Goal: Information Seeking & Learning: Check status

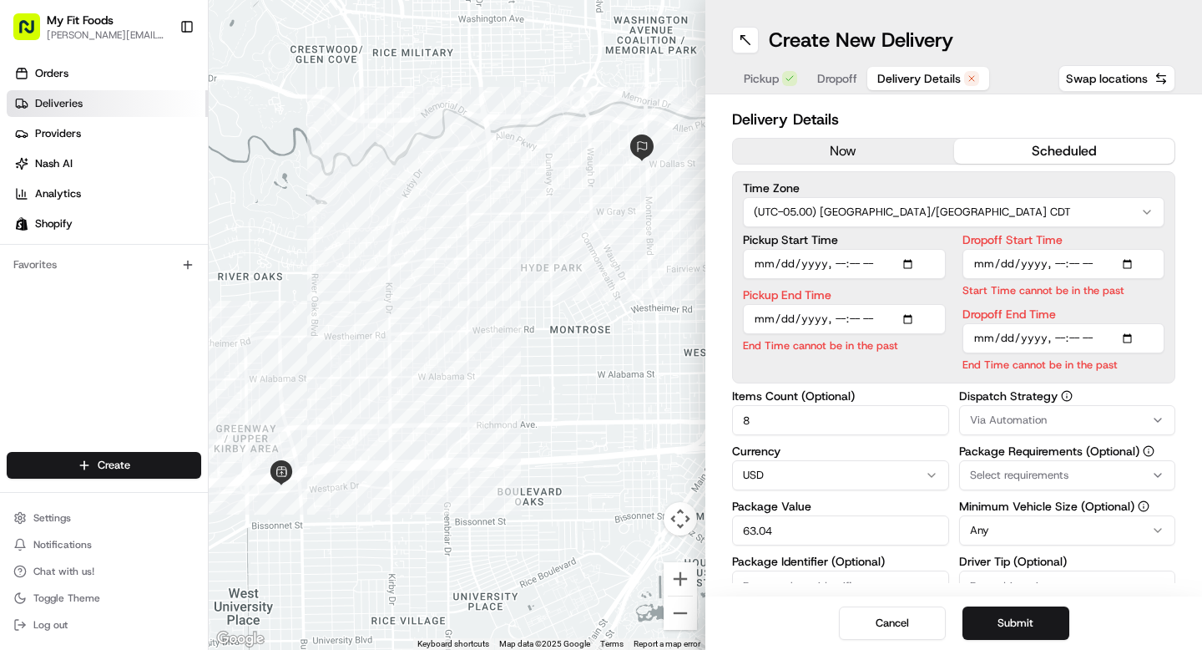
click at [41, 100] on span "Deliveries" at bounding box center [59, 103] width 48 height 15
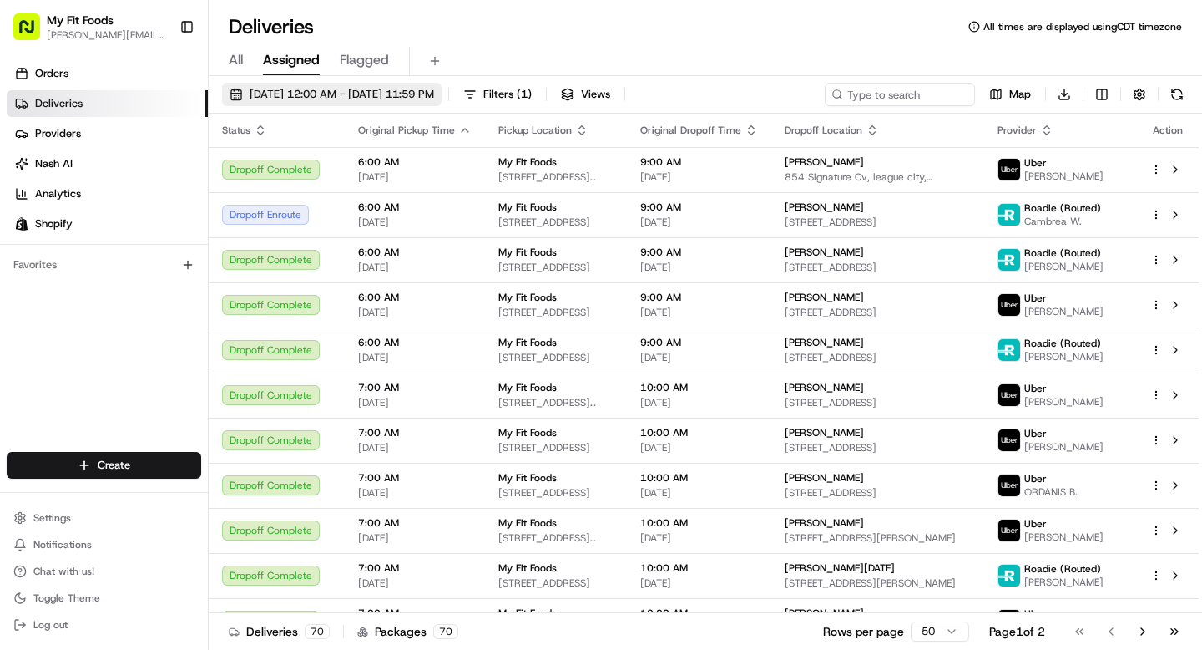
click at [321, 95] on span "[DATE] 12:00 AM - [DATE] 11:59 PM" at bounding box center [342, 94] width 185 height 15
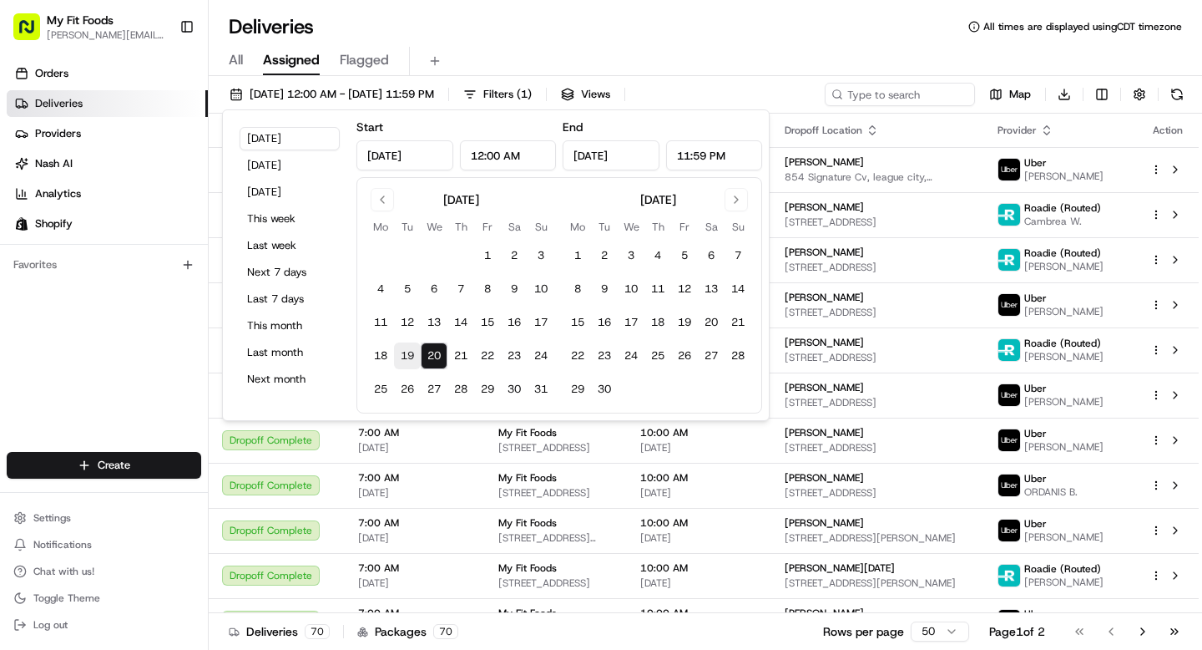
click at [407, 356] on button "19" at bounding box center [407, 355] width 27 height 27
type input "[DATE]"
click at [407, 356] on button "19" at bounding box center [407, 355] width 27 height 27
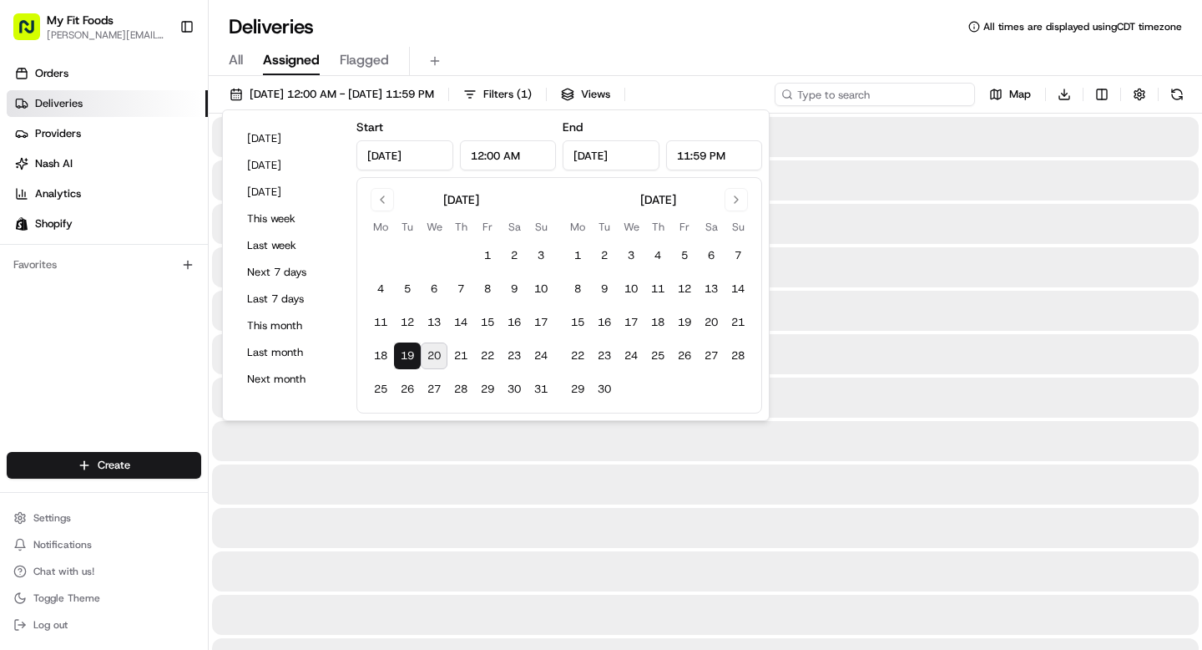
click at [897, 91] on input at bounding box center [875, 94] width 200 height 23
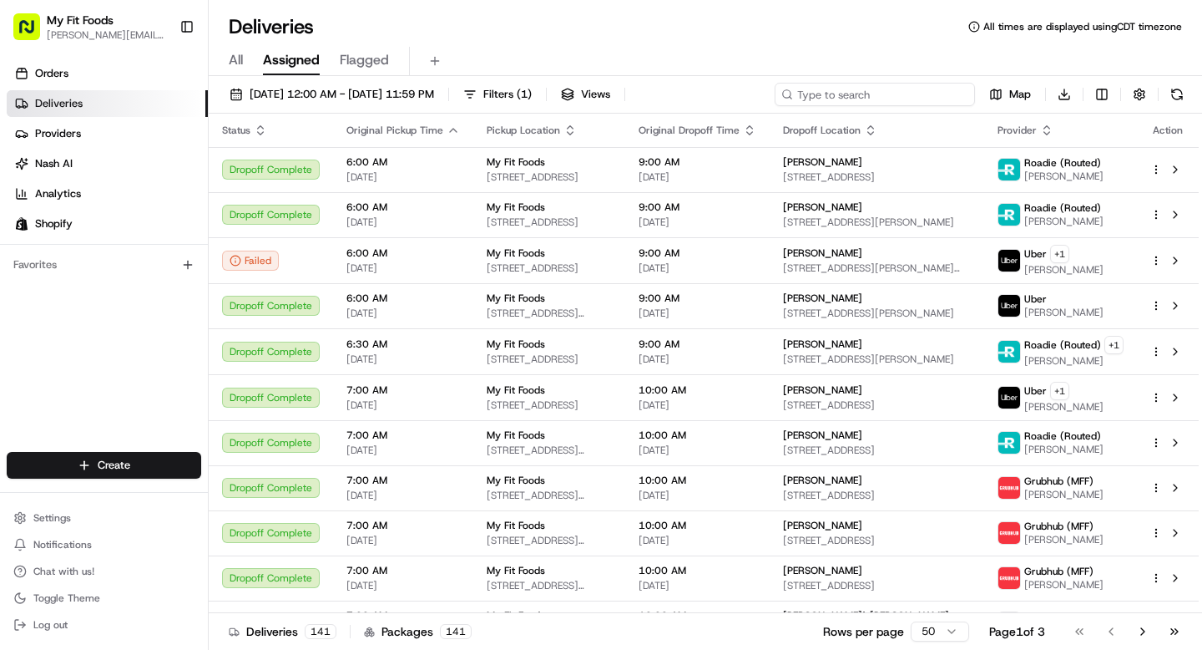
paste input "[PERSON_NAME]"
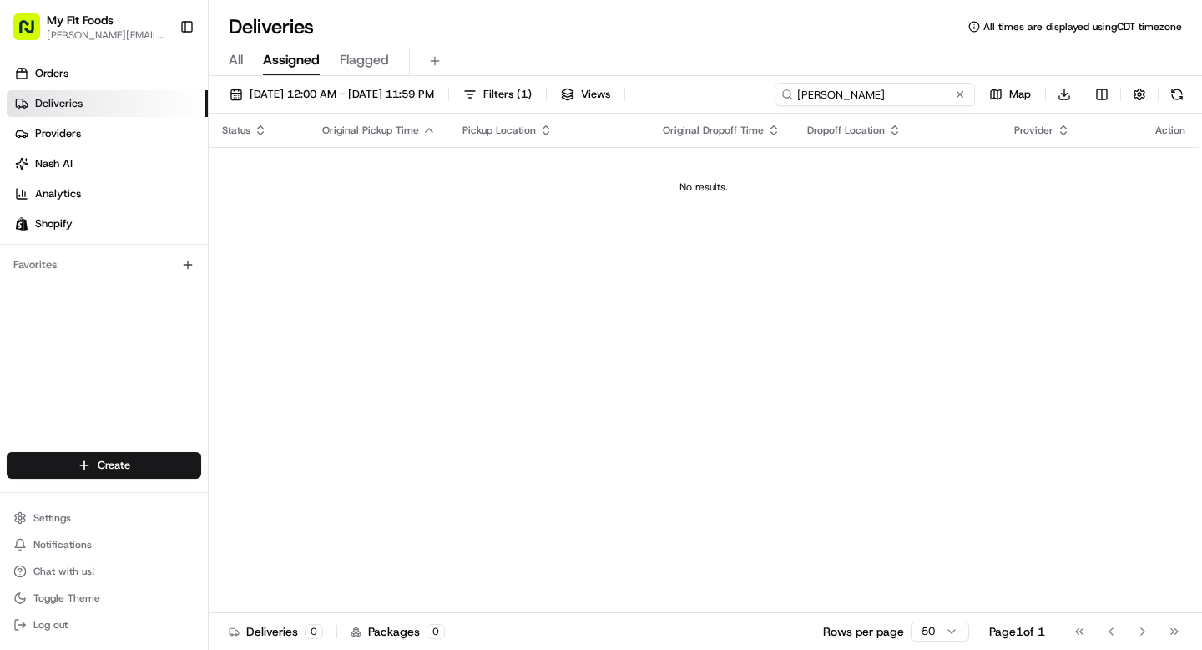
click at [854, 98] on input "[PERSON_NAME]" at bounding box center [875, 94] width 200 height 23
click at [836, 95] on input "[PERSON_NAME]" at bounding box center [875, 94] width 200 height 23
paste input "[PERSON_NAME]"
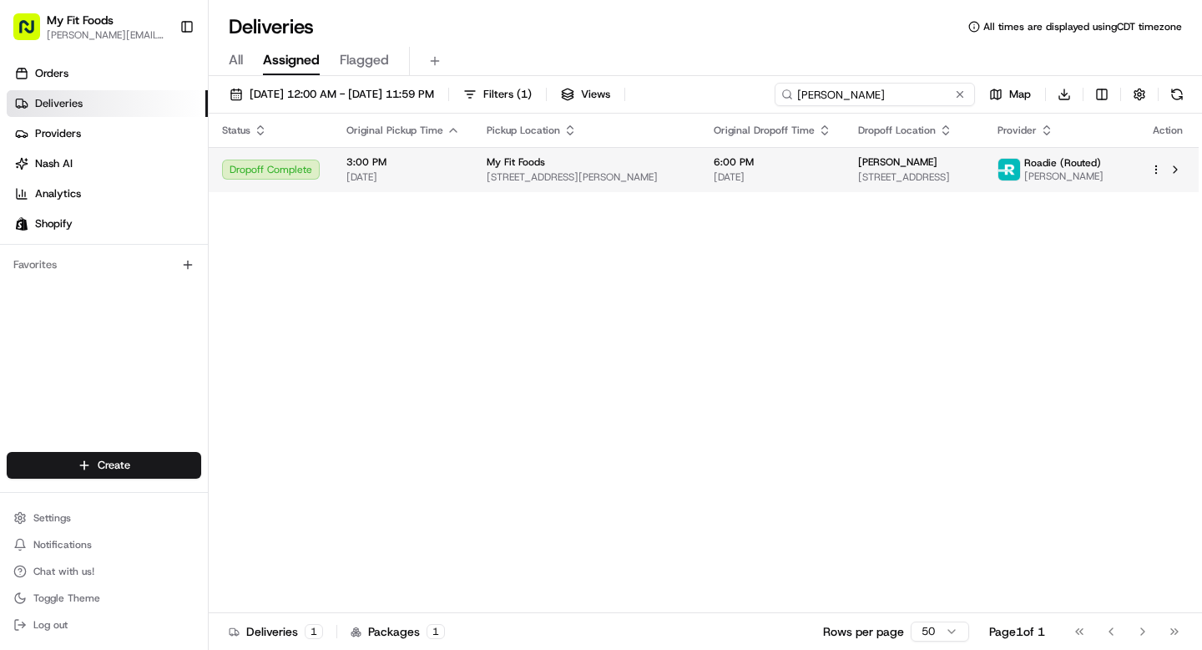
type input "[PERSON_NAME]"
click at [1159, 170] on html "My Fit Foods [EMAIL_ADDRESS][DOMAIN_NAME] Toggle Sidebar Orders Deliveries Prov…" at bounding box center [601, 325] width 1202 height 650
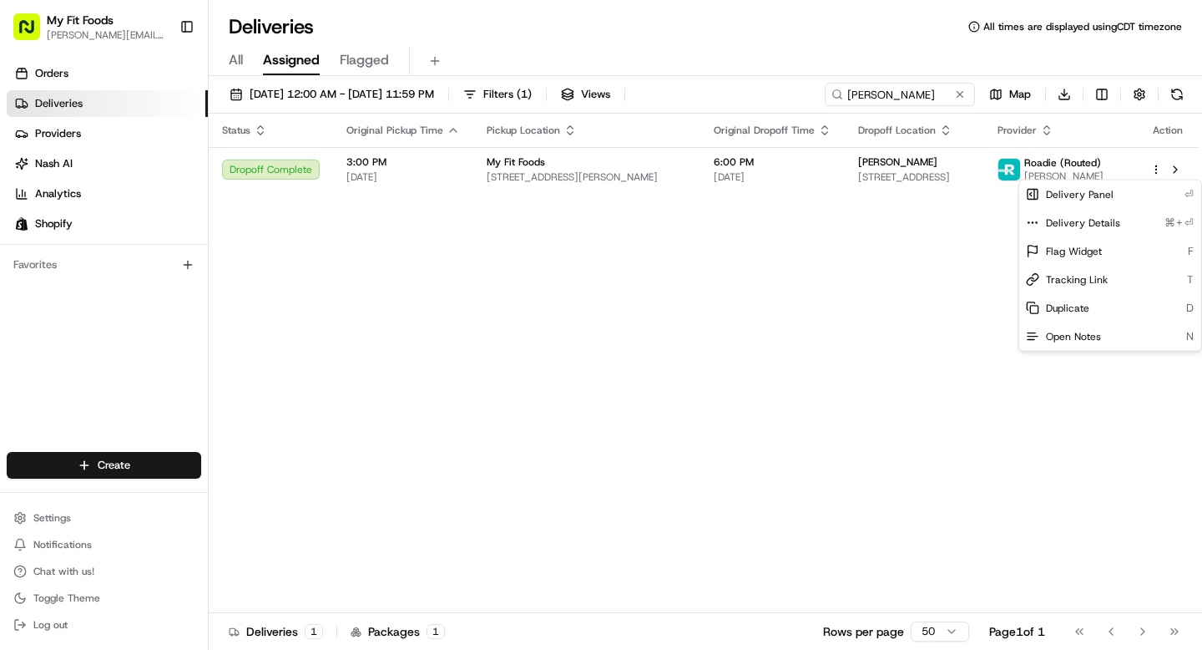
click at [711, 230] on html "My Fit Foods [EMAIL_ADDRESS][DOMAIN_NAME] Toggle Sidebar Orders Deliveries Prov…" at bounding box center [601, 325] width 1202 height 650
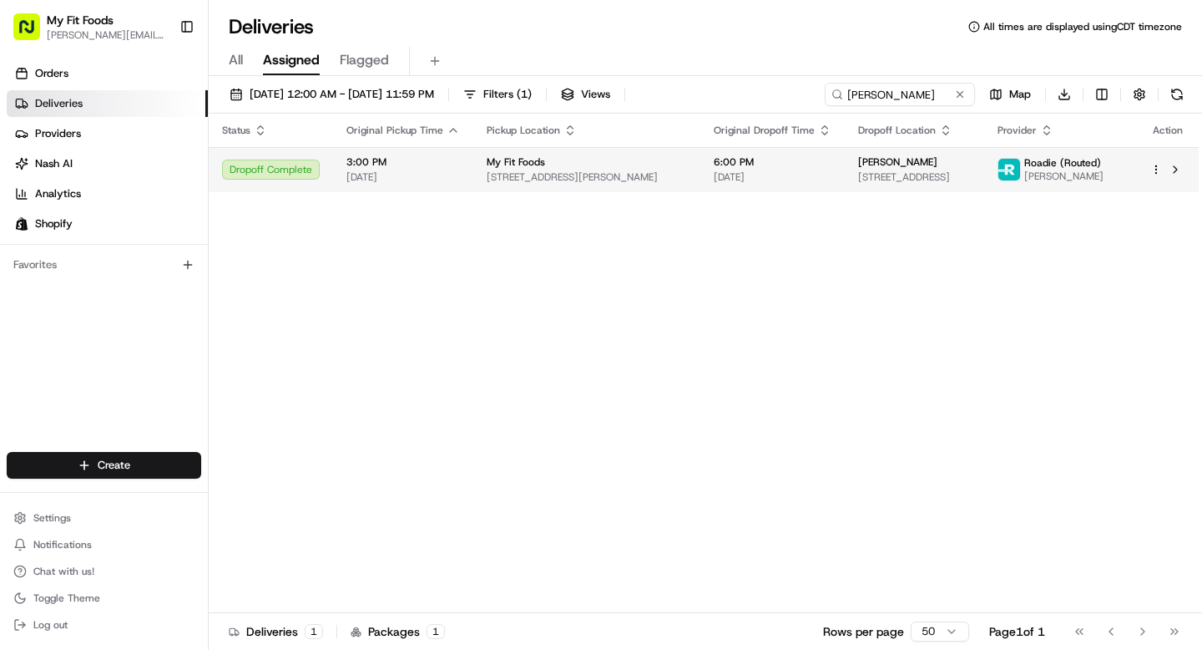
click at [858, 181] on span "[STREET_ADDRESS]" at bounding box center [914, 176] width 113 height 13
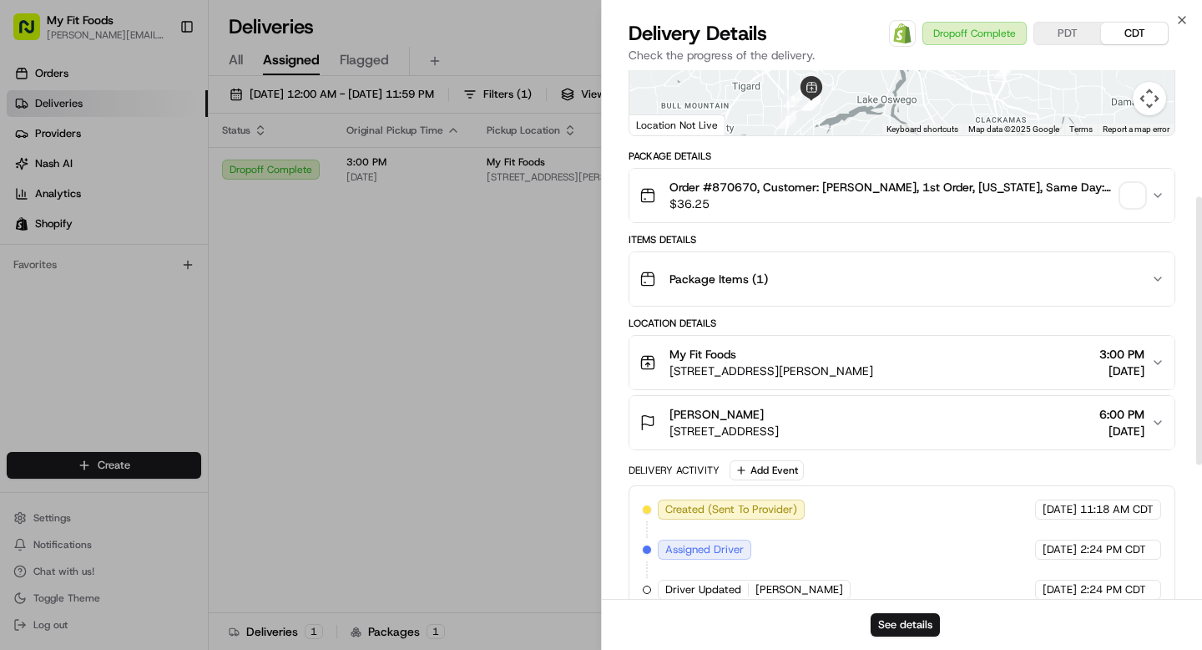
scroll to position [249, 0]
click at [1131, 204] on img "button" at bounding box center [1132, 196] width 23 height 23
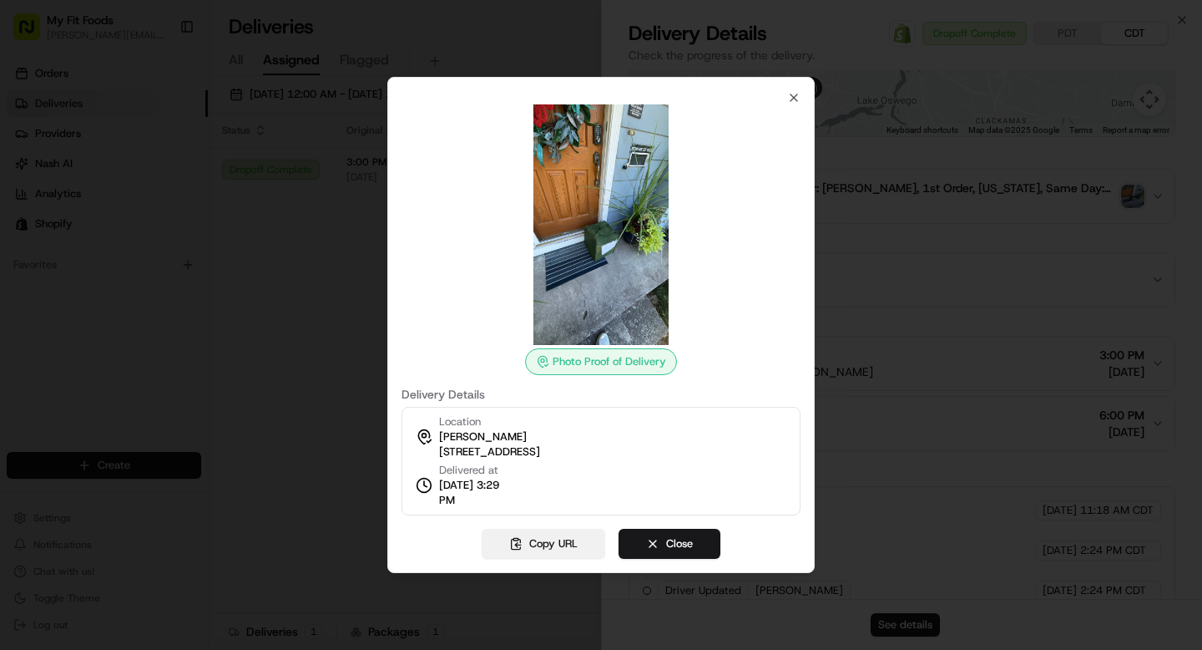
click at [547, 541] on button "Copy URL" at bounding box center [544, 544] width 124 height 30
